Goal: Task Accomplishment & Management: Manage account settings

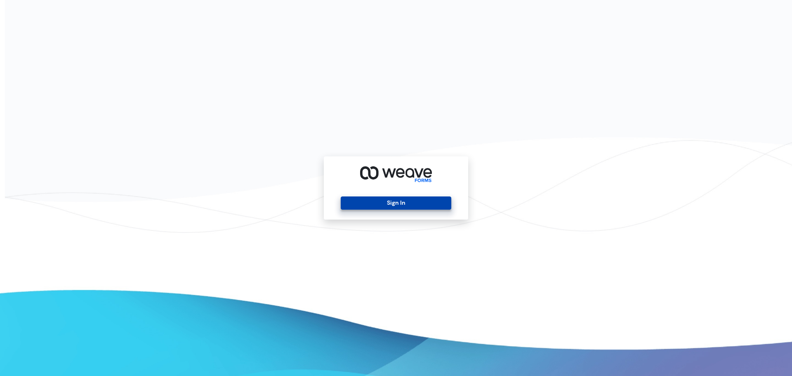
drag, startPoint x: 371, startPoint y: 195, endPoint x: 368, endPoint y: 200, distance: 5.9
click at [370, 195] on div "Sign In" at bounding box center [396, 187] width 144 height 63
click at [368, 201] on button "Sign In" at bounding box center [396, 202] width 110 height 13
click at [424, 197] on button "Sign In" at bounding box center [396, 202] width 110 height 13
